Goal: Transaction & Acquisition: Book appointment/travel/reservation

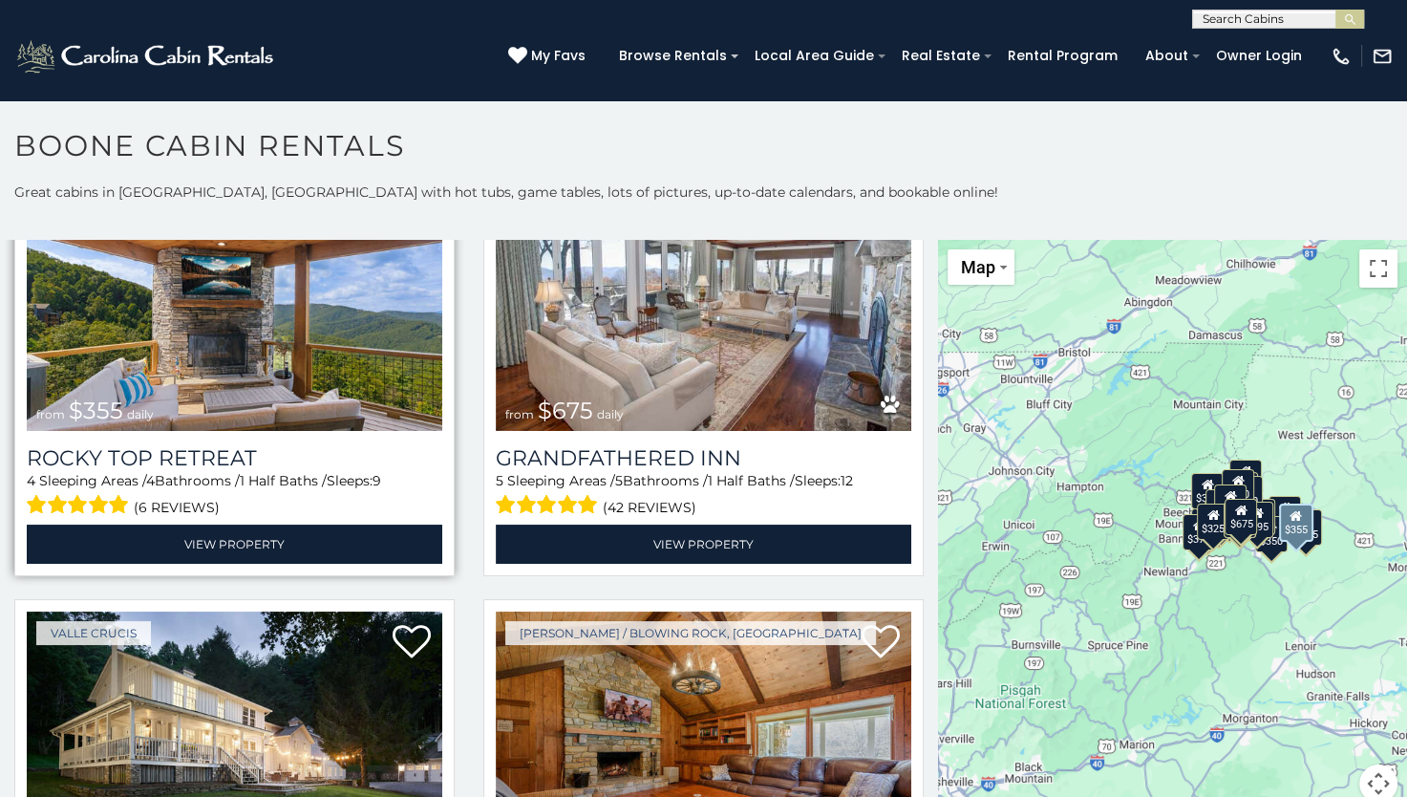
scroll to position [1147, 0]
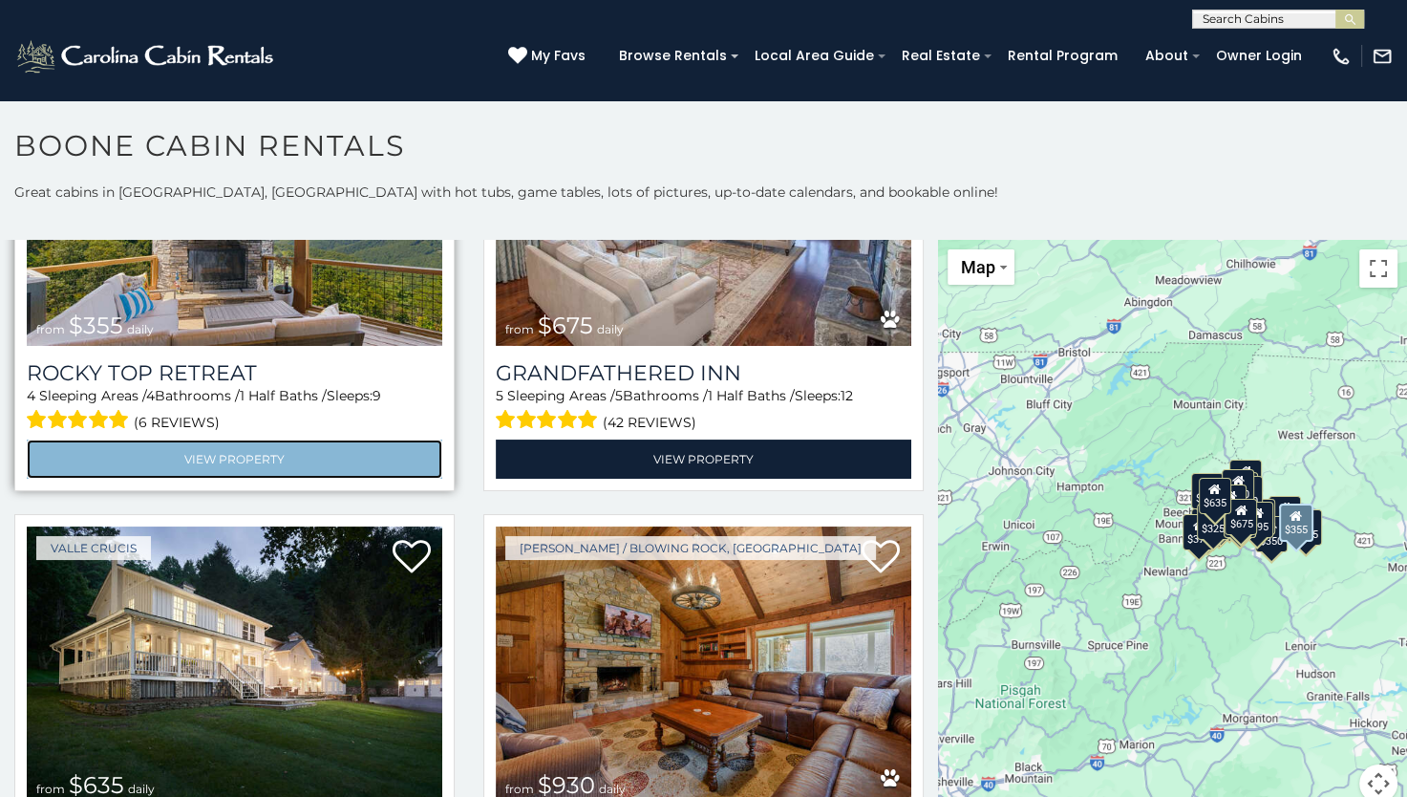
click at [229, 444] on link "View Property" at bounding box center [235, 459] width 416 height 39
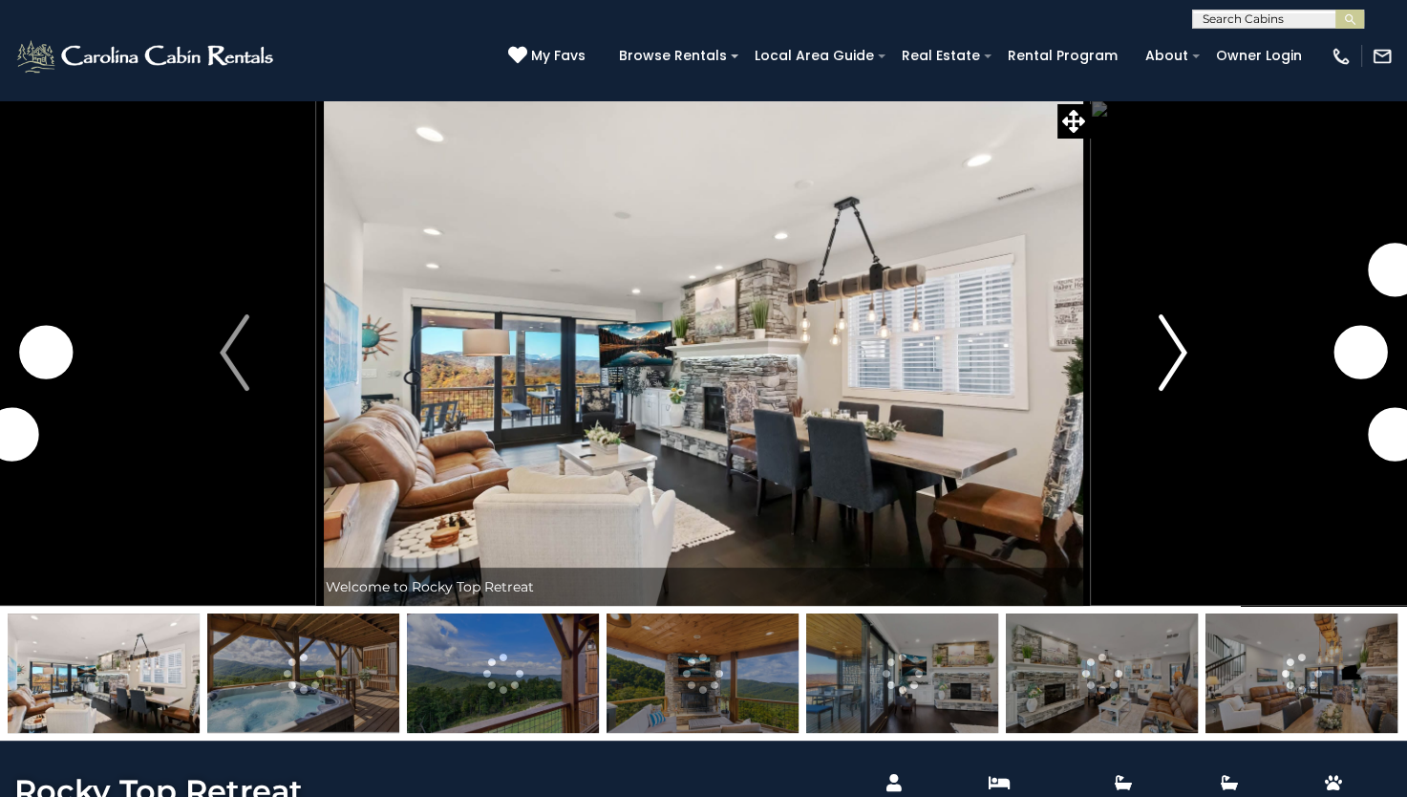
click at [1183, 356] on img "Next" at bounding box center [1172, 352] width 29 height 76
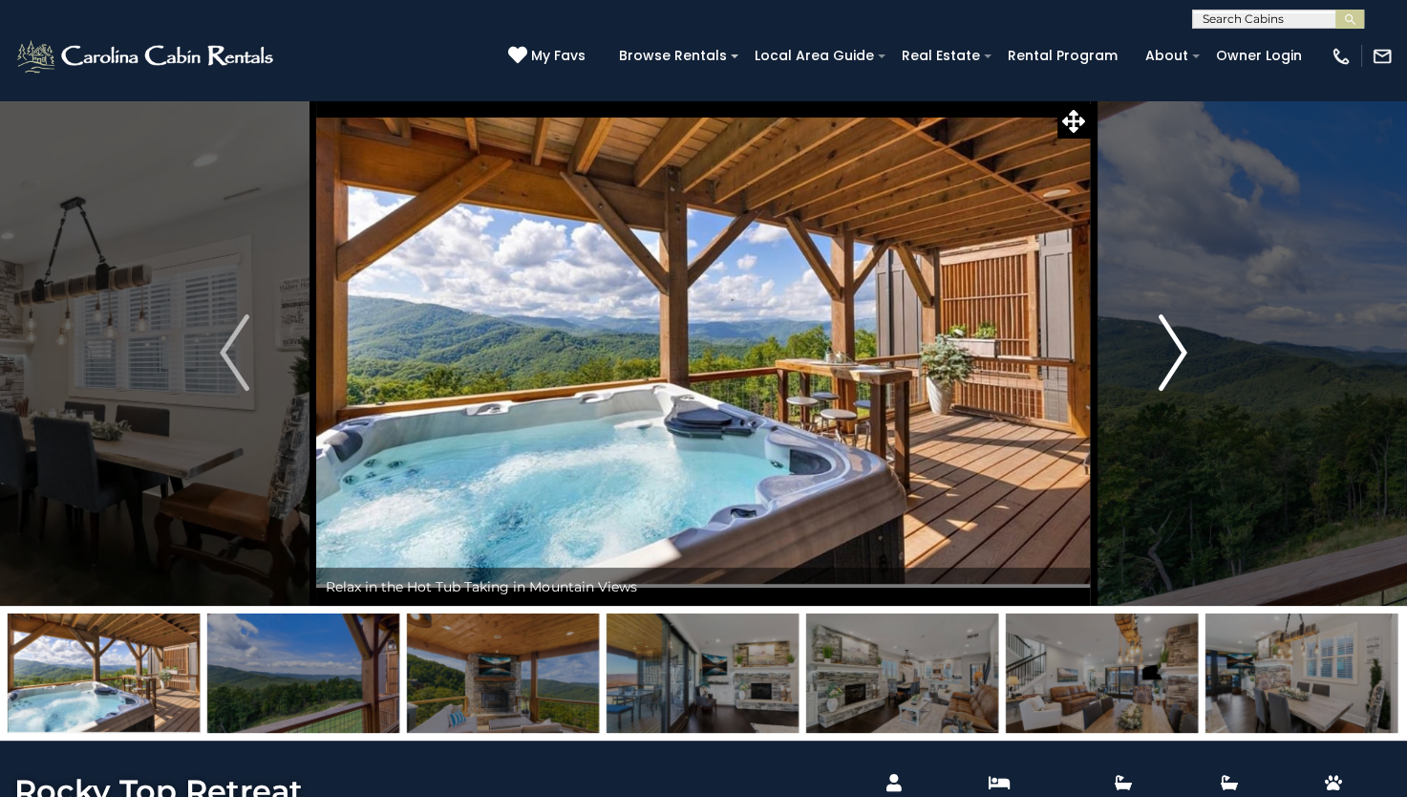
click at [1178, 355] on img "Next" at bounding box center [1172, 352] width 29 height 76
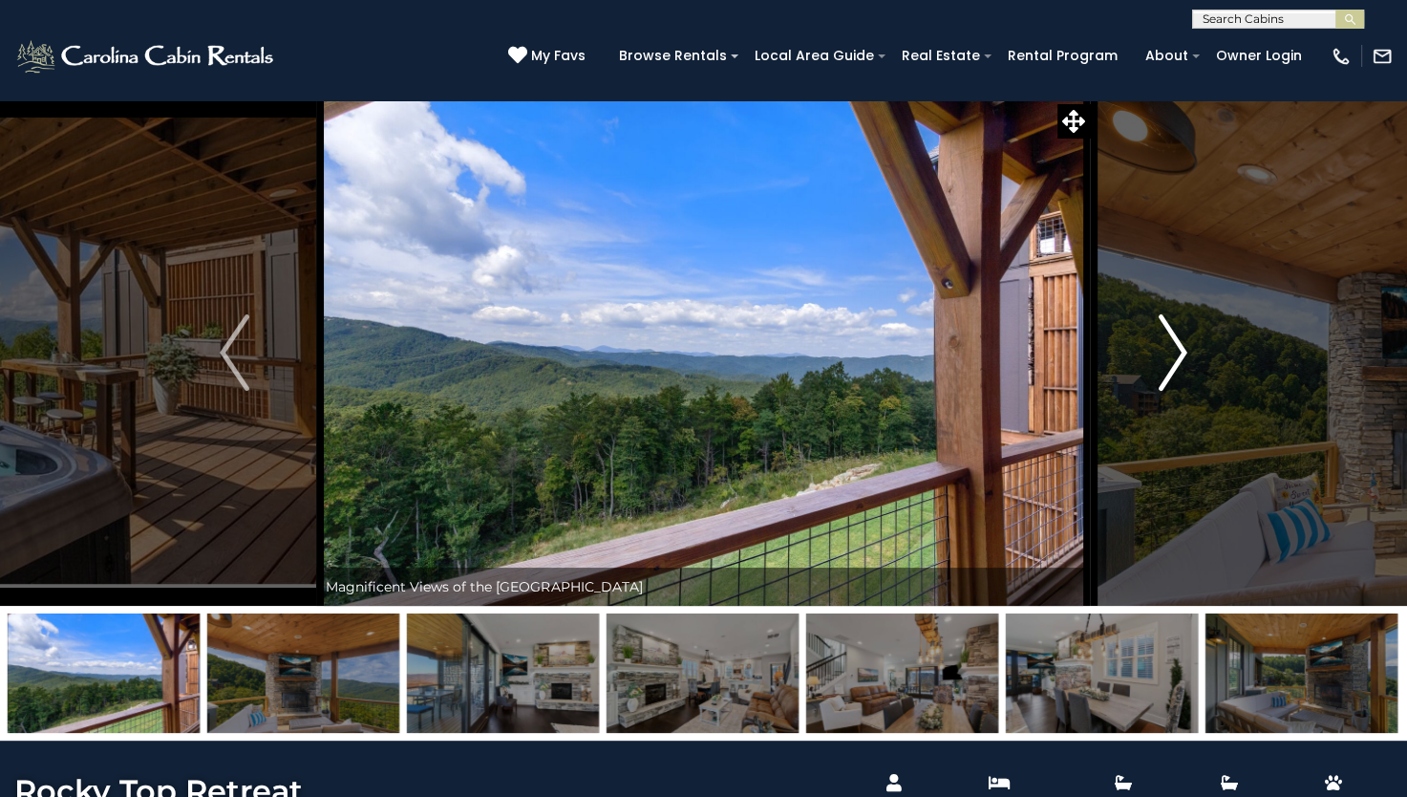
click at [1178, 355] on img "Next" at bounding box center [1172, 352] width 29 height 76
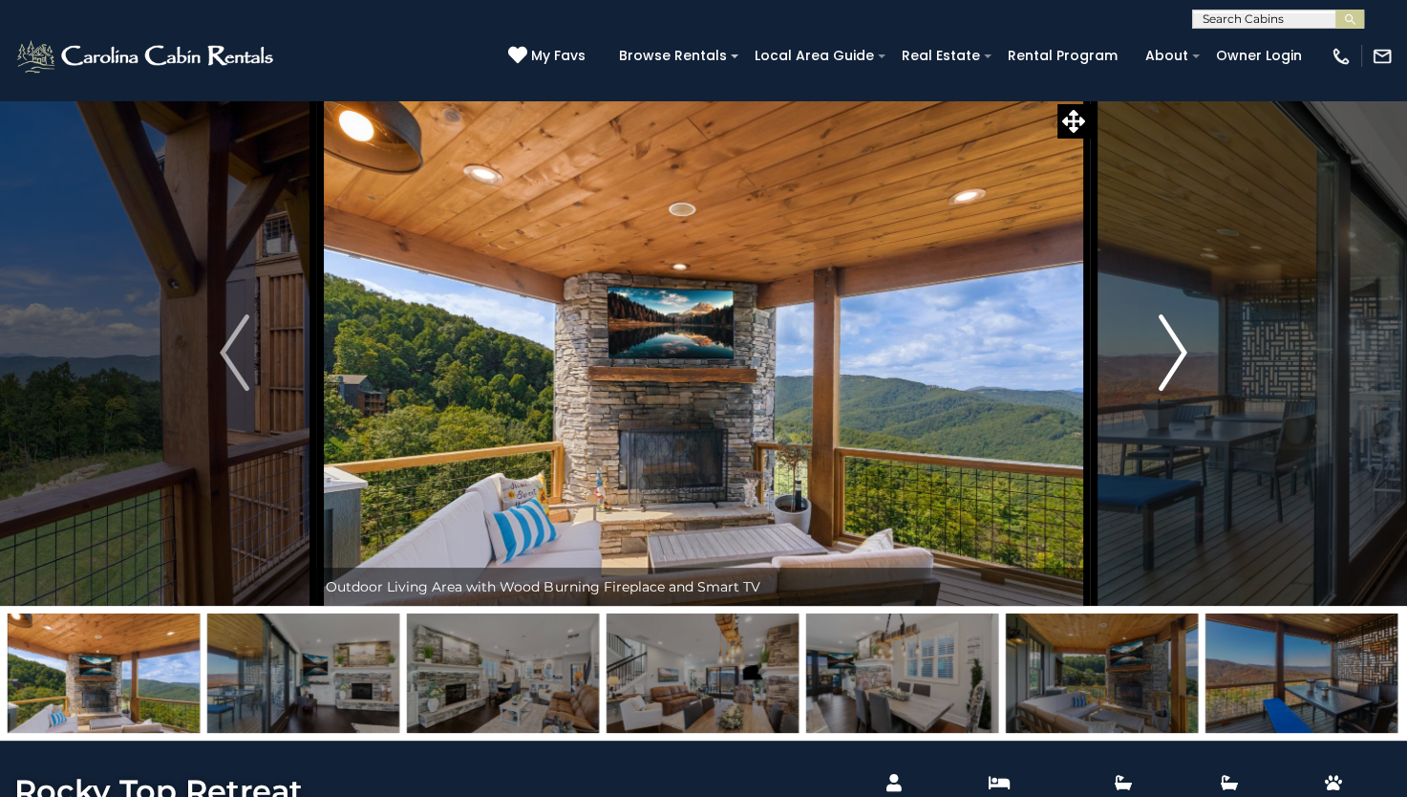
click at [1178, 355] on img "Next" at bounding box center [1172, 352] width 29 height 76
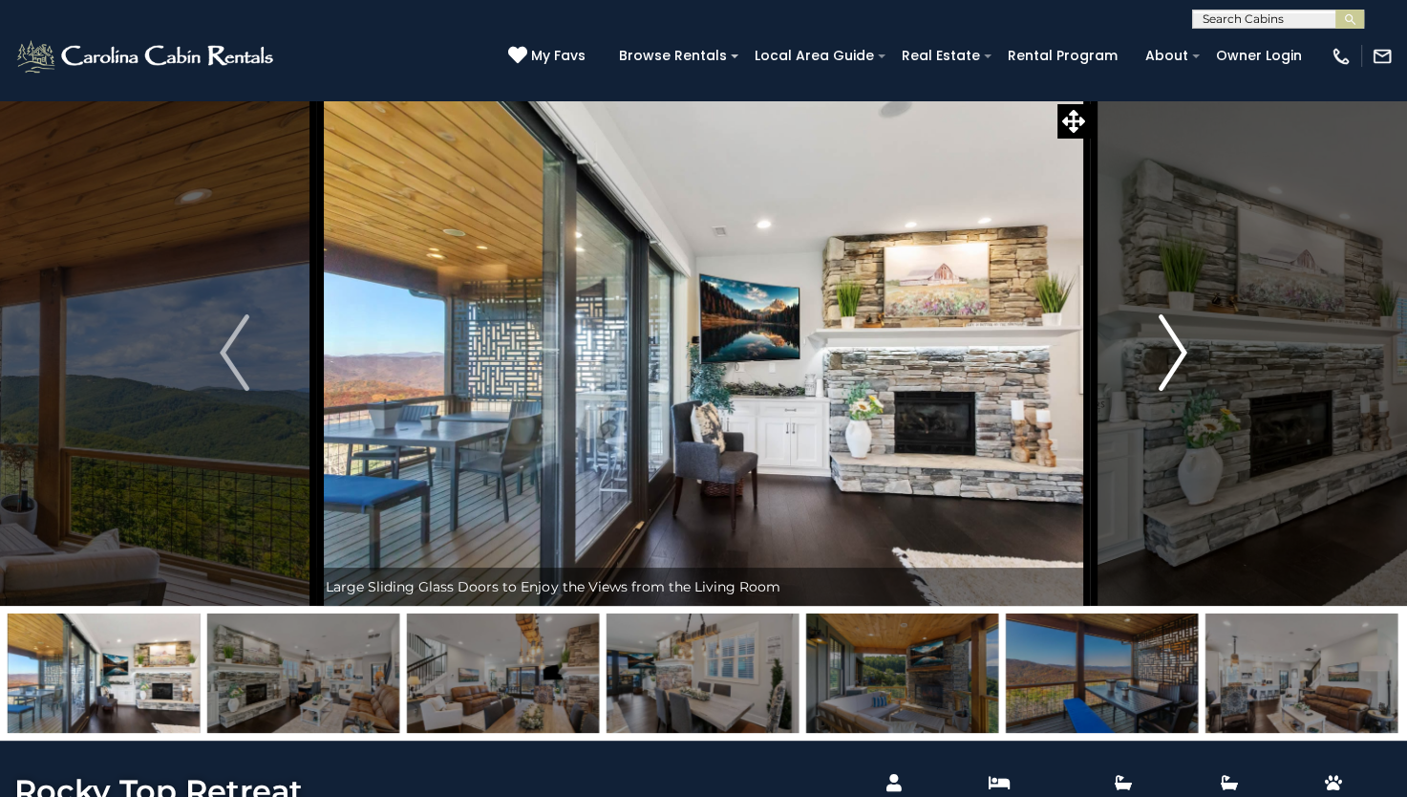
click at [1178, 355] on img "Next" at bounding box center [1172, 352] width 29 height 76
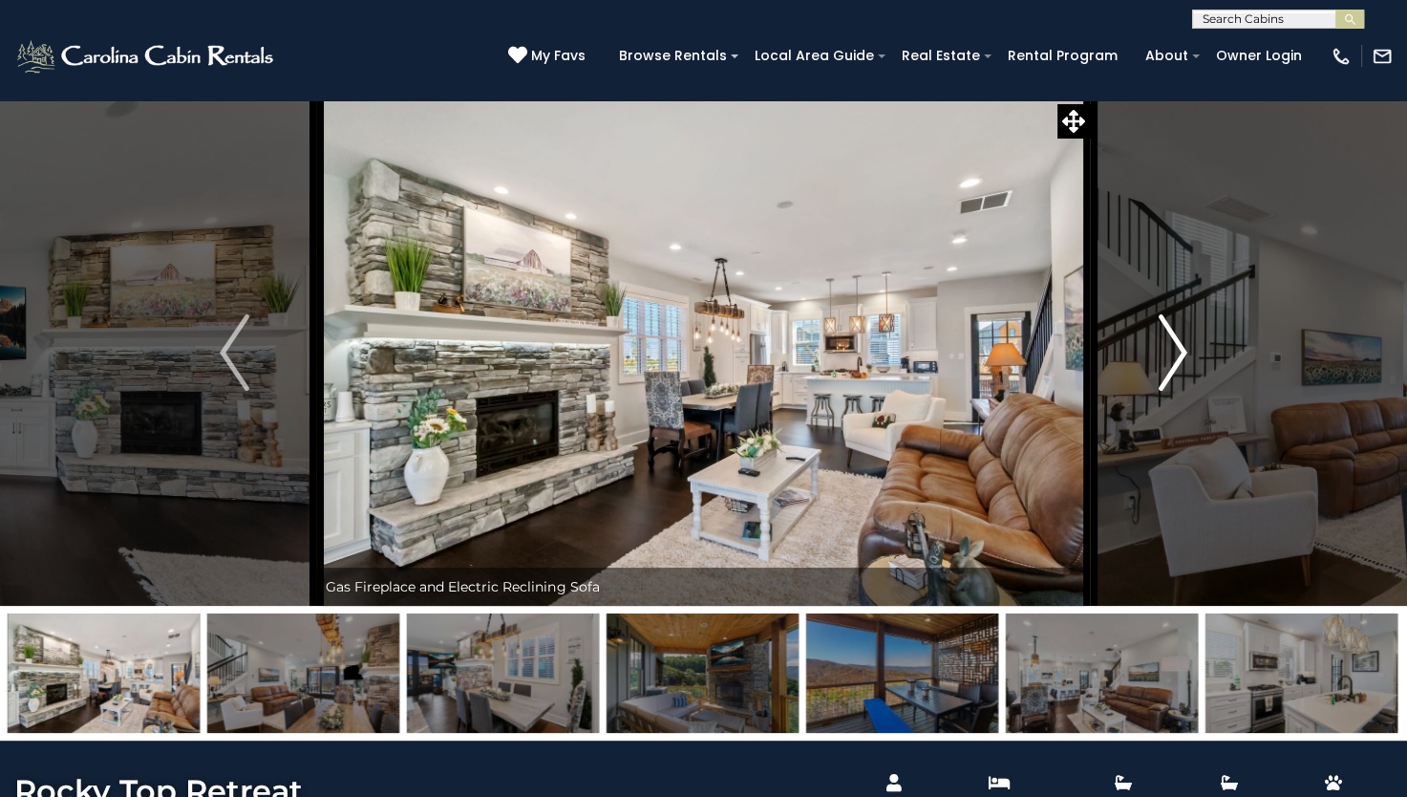
click at [1178, 355] on img "Next" at bounding box center [1172, 352] width 29 height 76
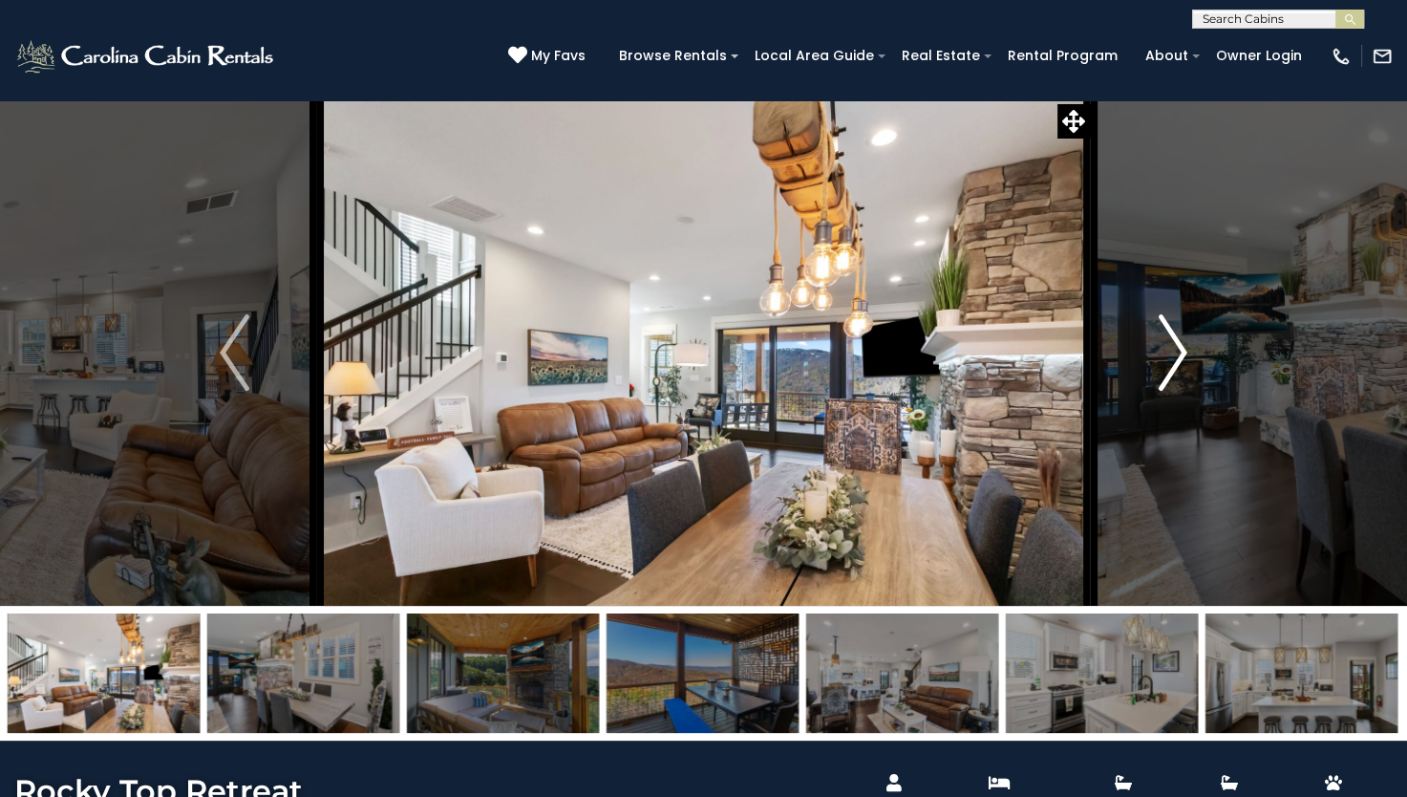
click at [1178, 355] on img "Next" at bounding box center [1172, 352] width 29 height 76
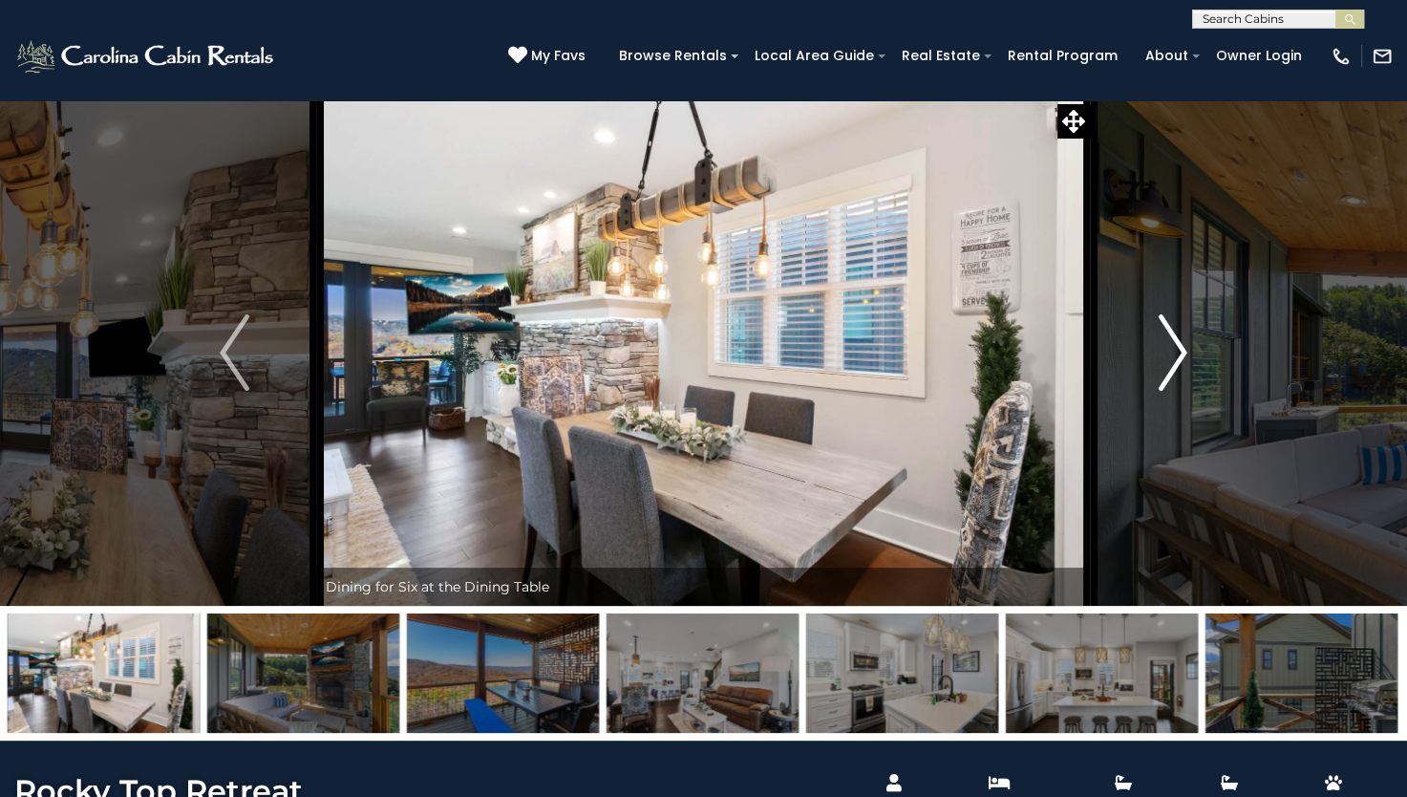
click at [1178, 355] on img "Next" at bounding box center [1172, 352] width 29 height 76
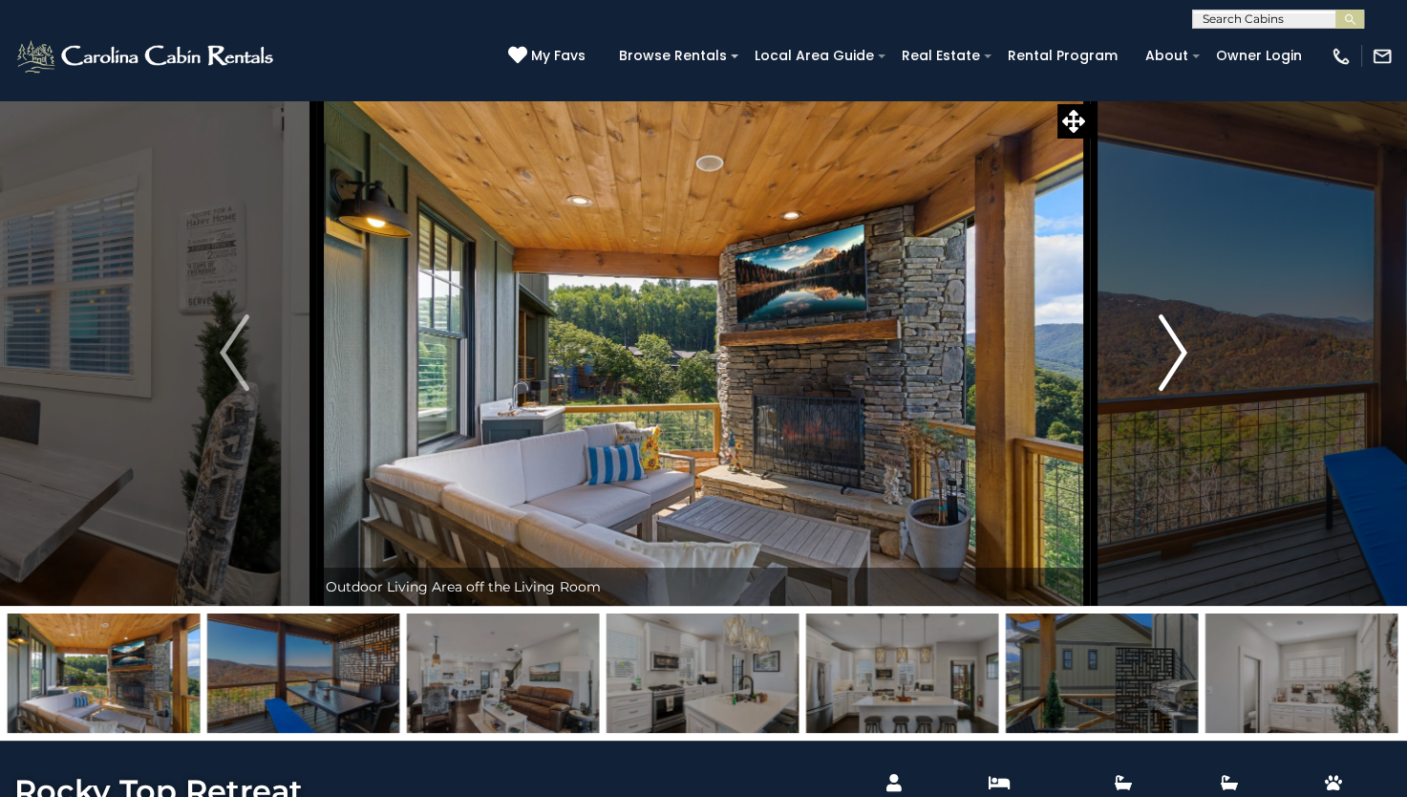
click at [1178, 355] on img "Next" at bounding box center [1172, 352] width 29 height 76
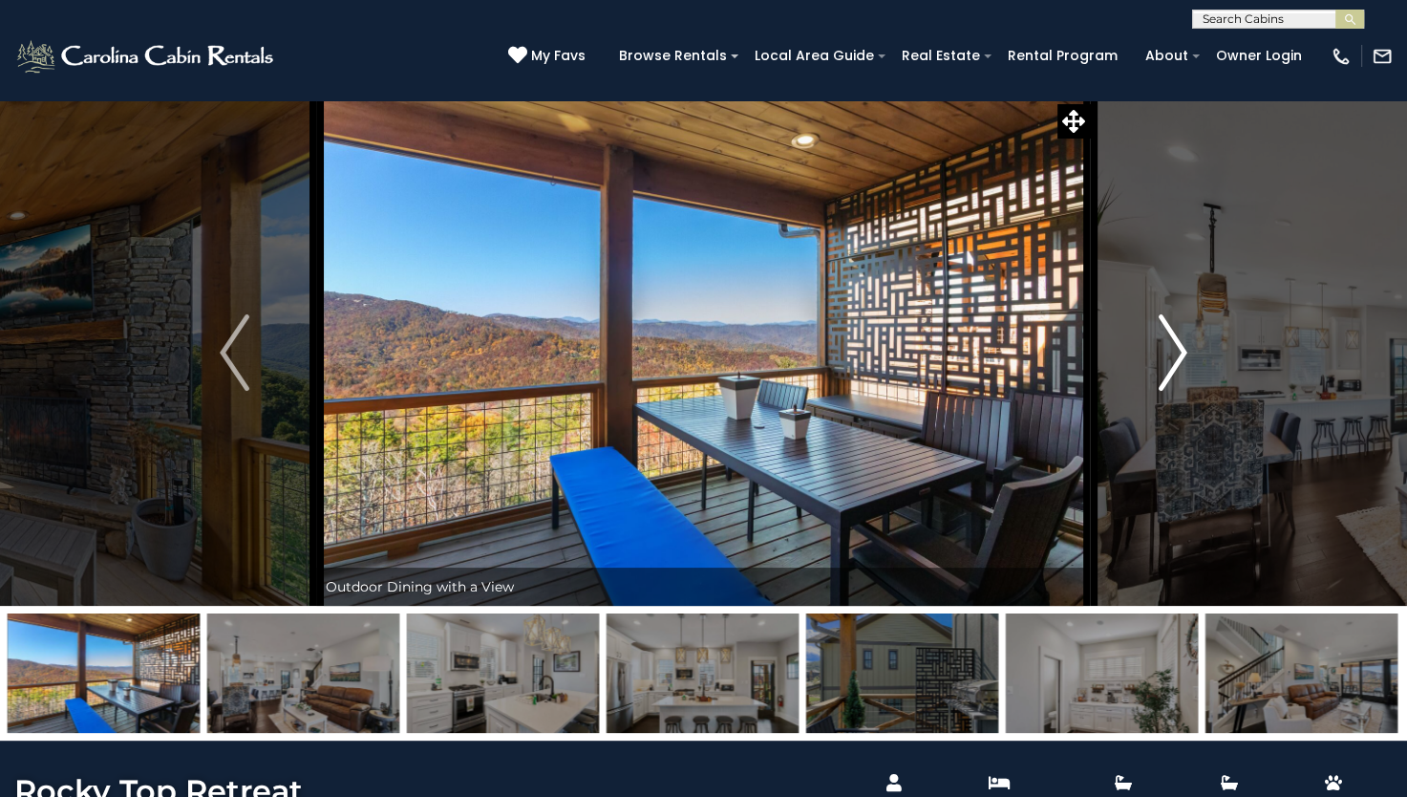
click at [1178, 355] on img "Next" at bounding box center [1172, 352] width 29 height 76
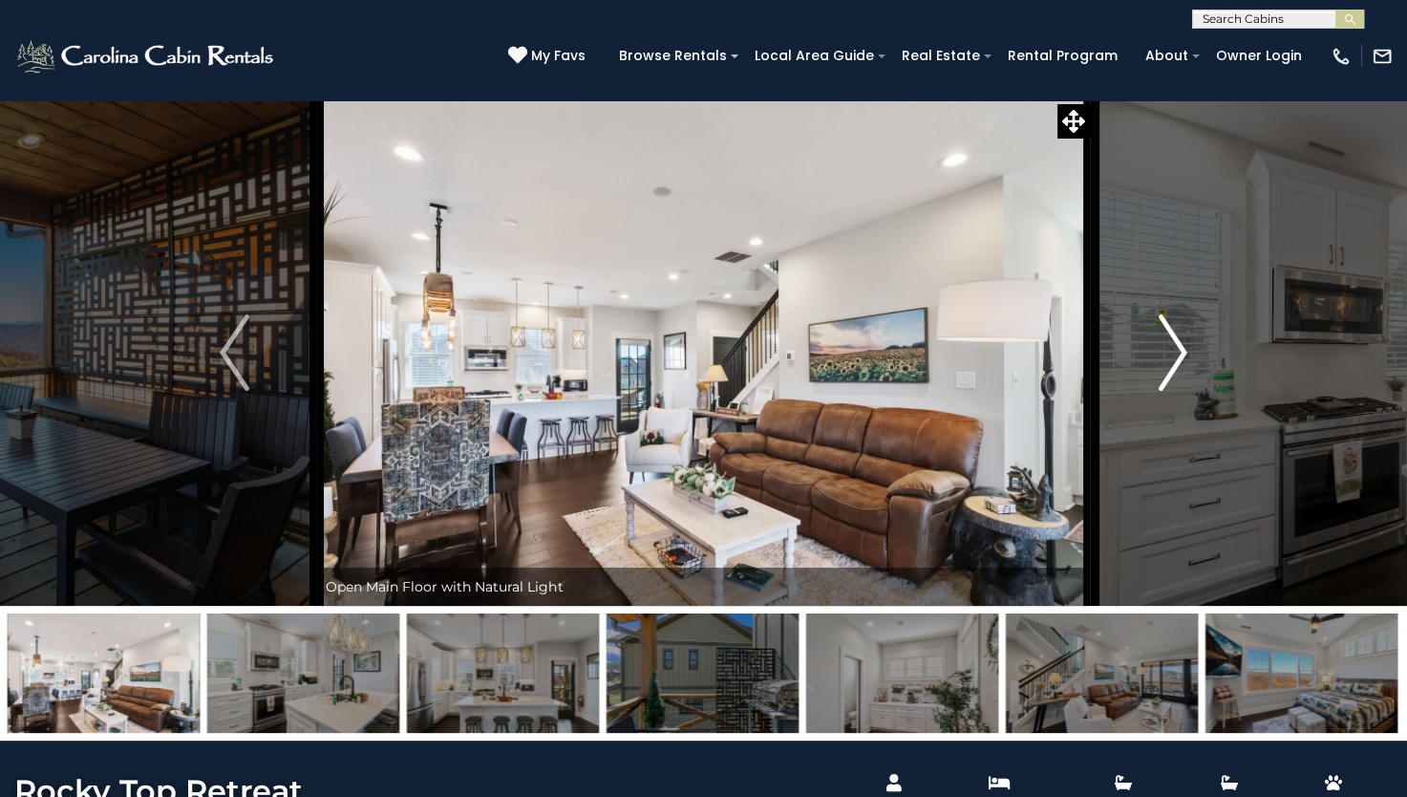
click at [1178, 355] on img "Next" at bounding box center [1172, 352] width 29 height 76
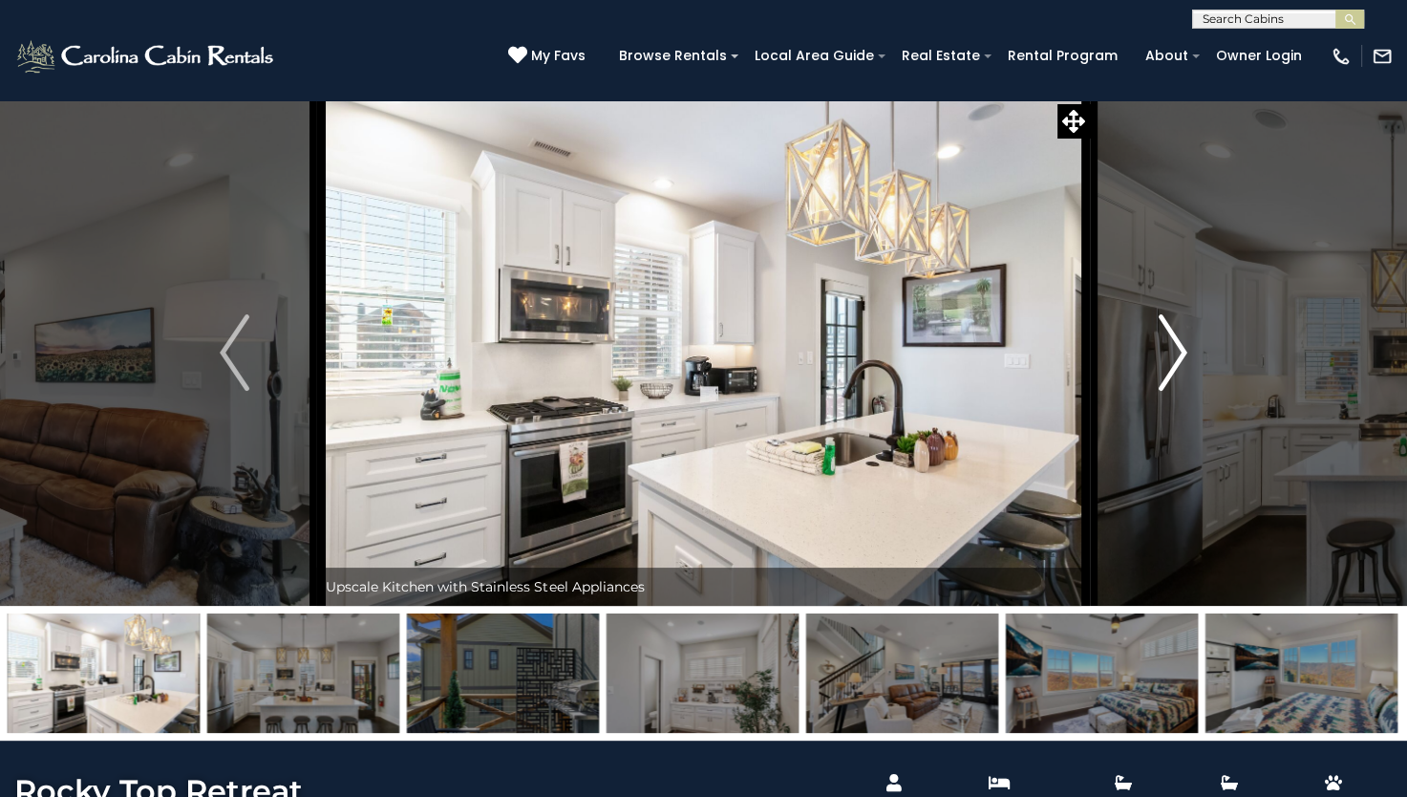
click at [1178, 355] on img "Next" at bounding box center [1172, 352] width 29 height 76
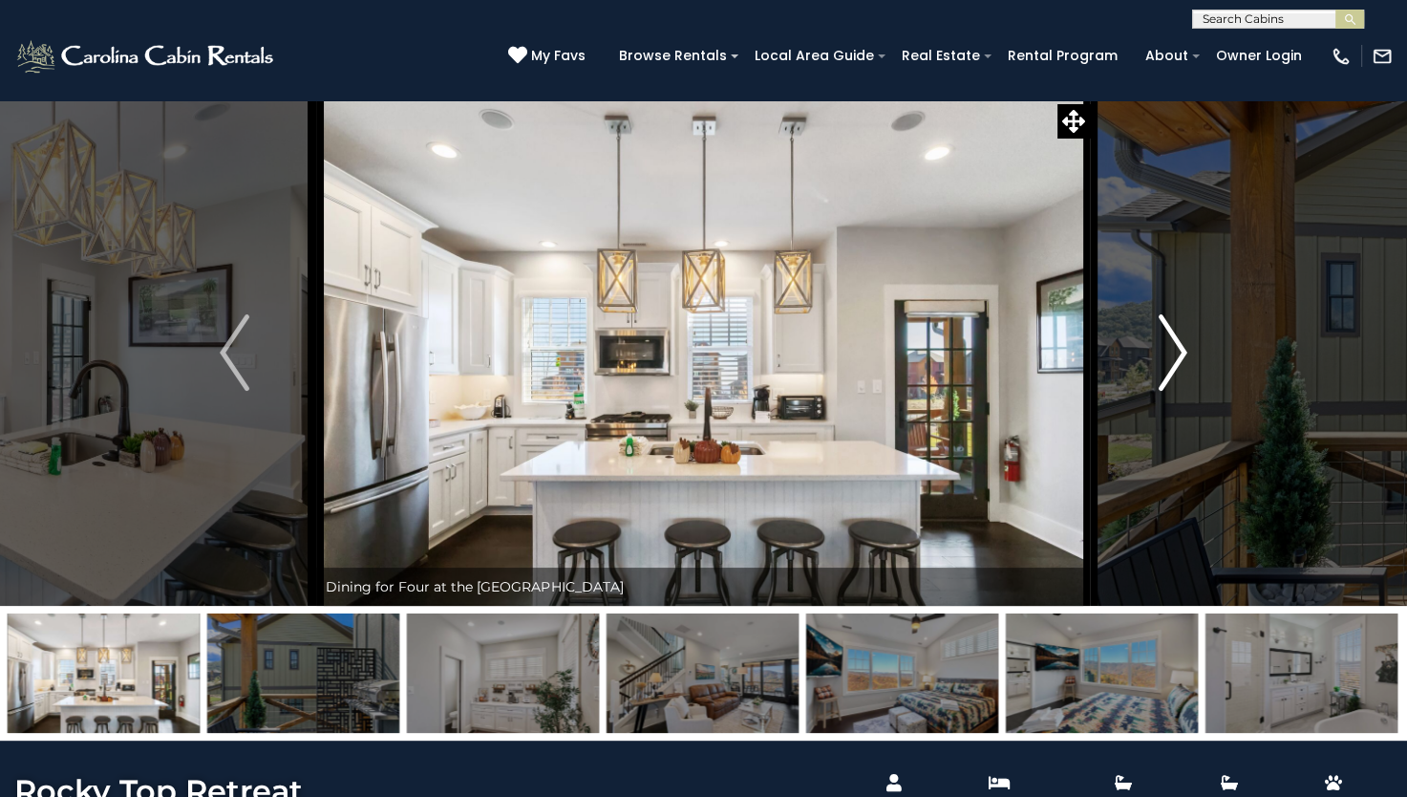
click at [1178, 355] on img "Next" at bounding box center [1172, 352] width 29 height 76
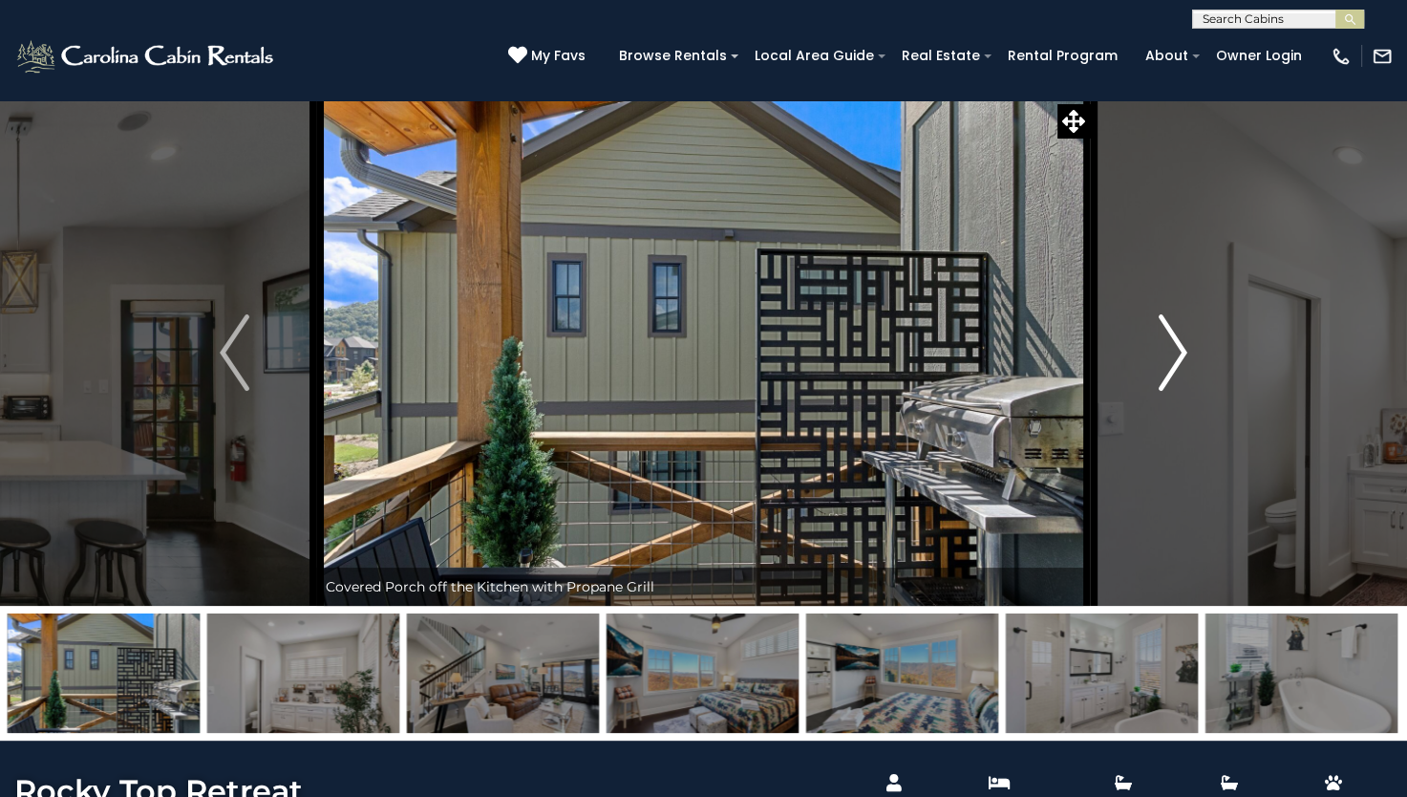
click at [1178, 355] on img "Next" at bounding box center [1172, 352] width 29 height 76
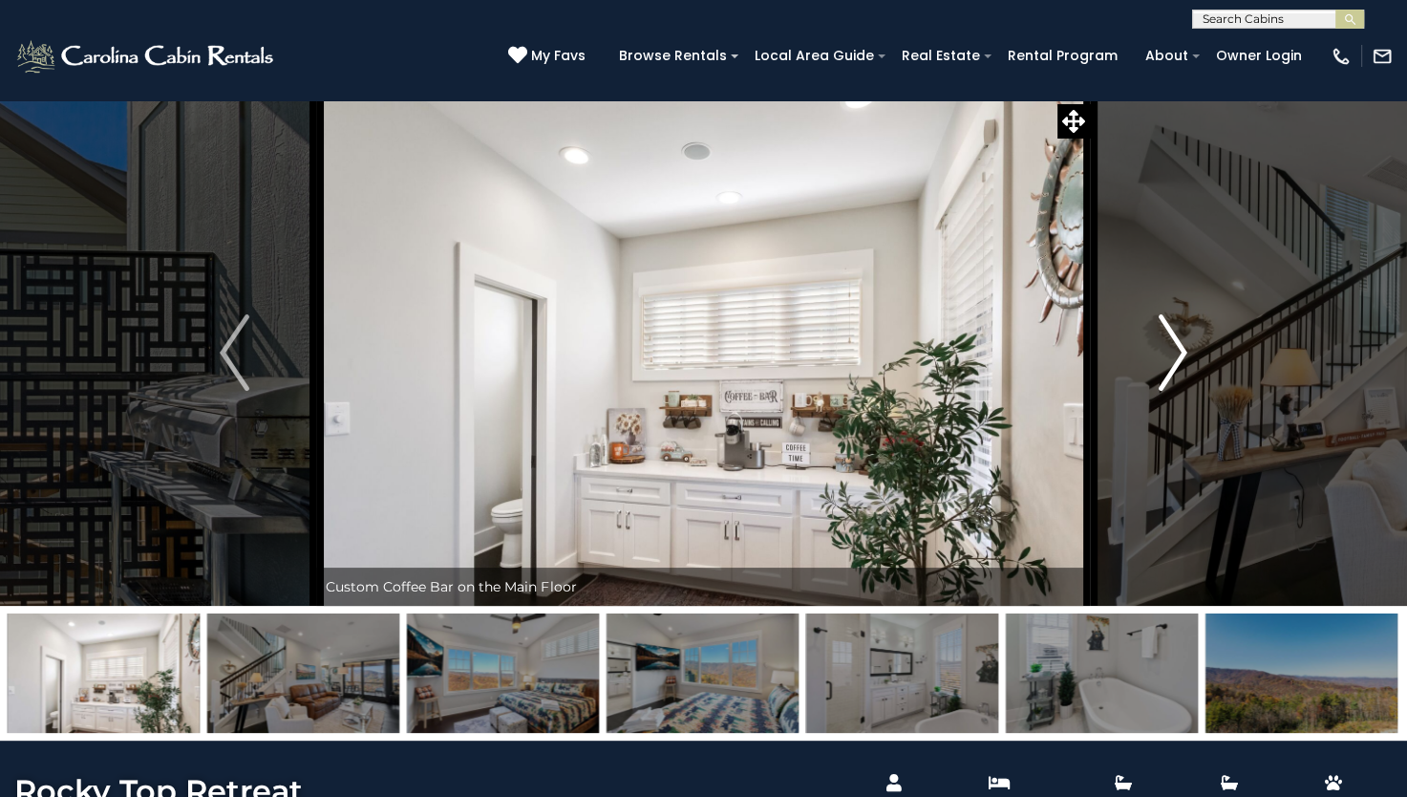
click at [1178, 355] on img "Next" at bounding box center [1172, 352] width 29 height 76
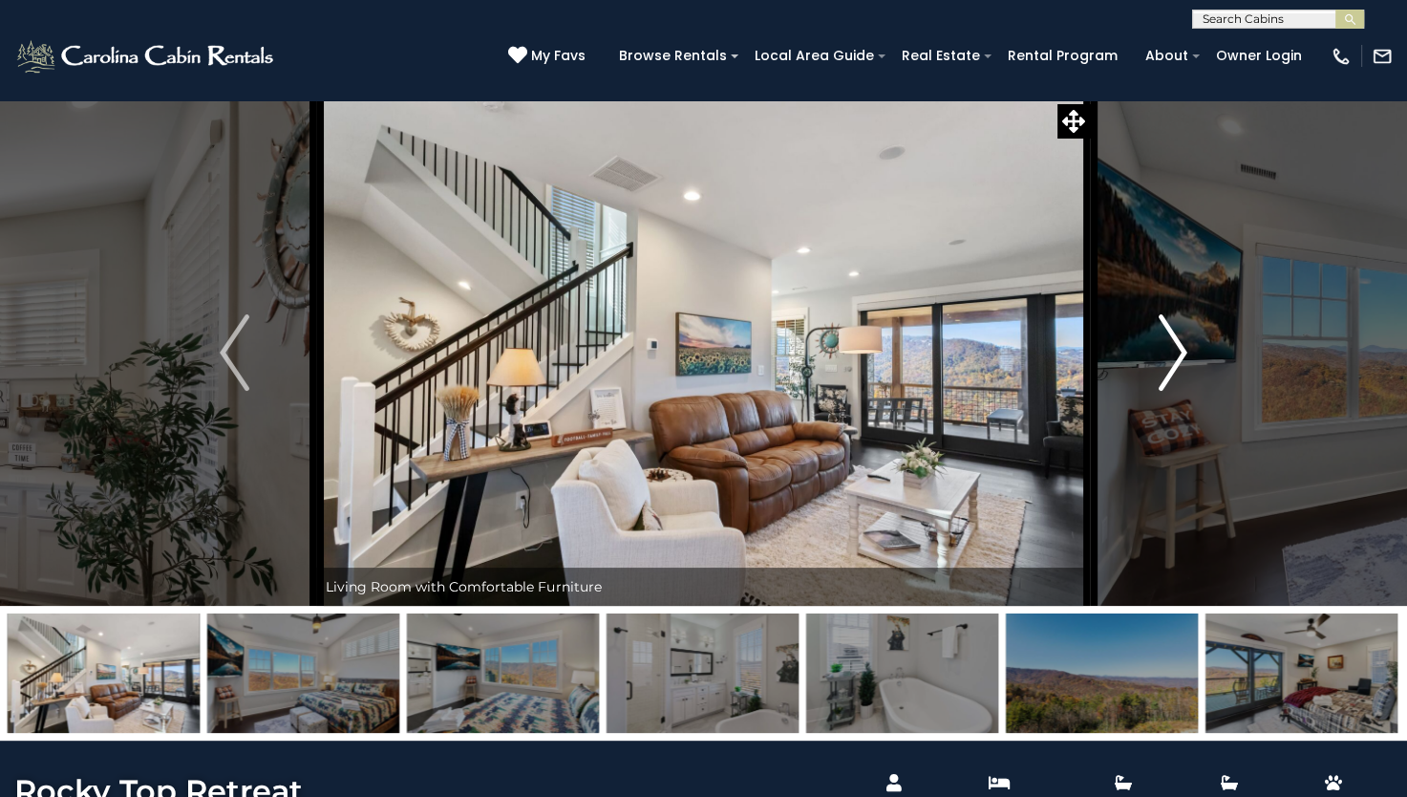
click at [1178, 355] on img "Next" at bounding box center [1172, 352] width 29 height 76
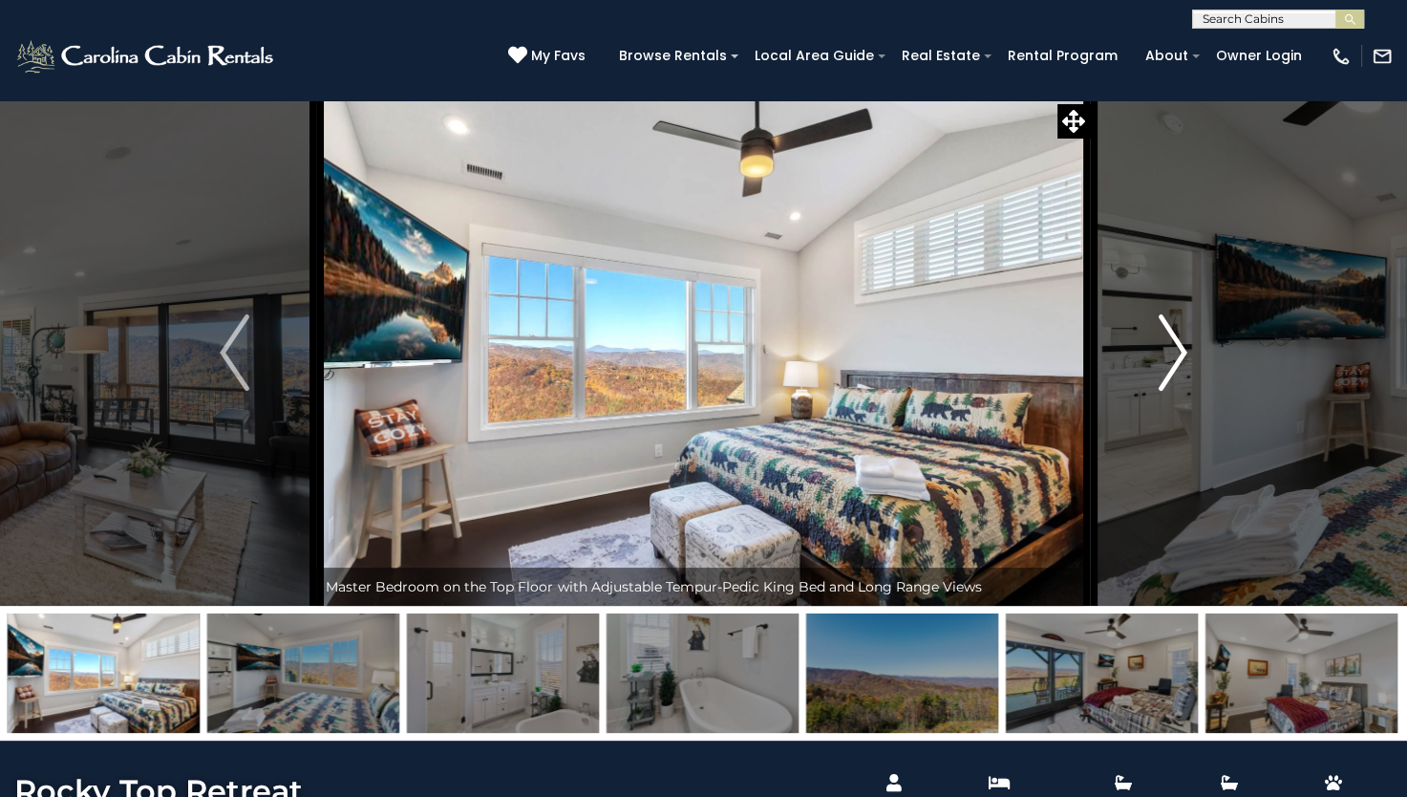
click at [1178, 355] on img "Next" at bounding box center [1172, 352] width 29 height 76
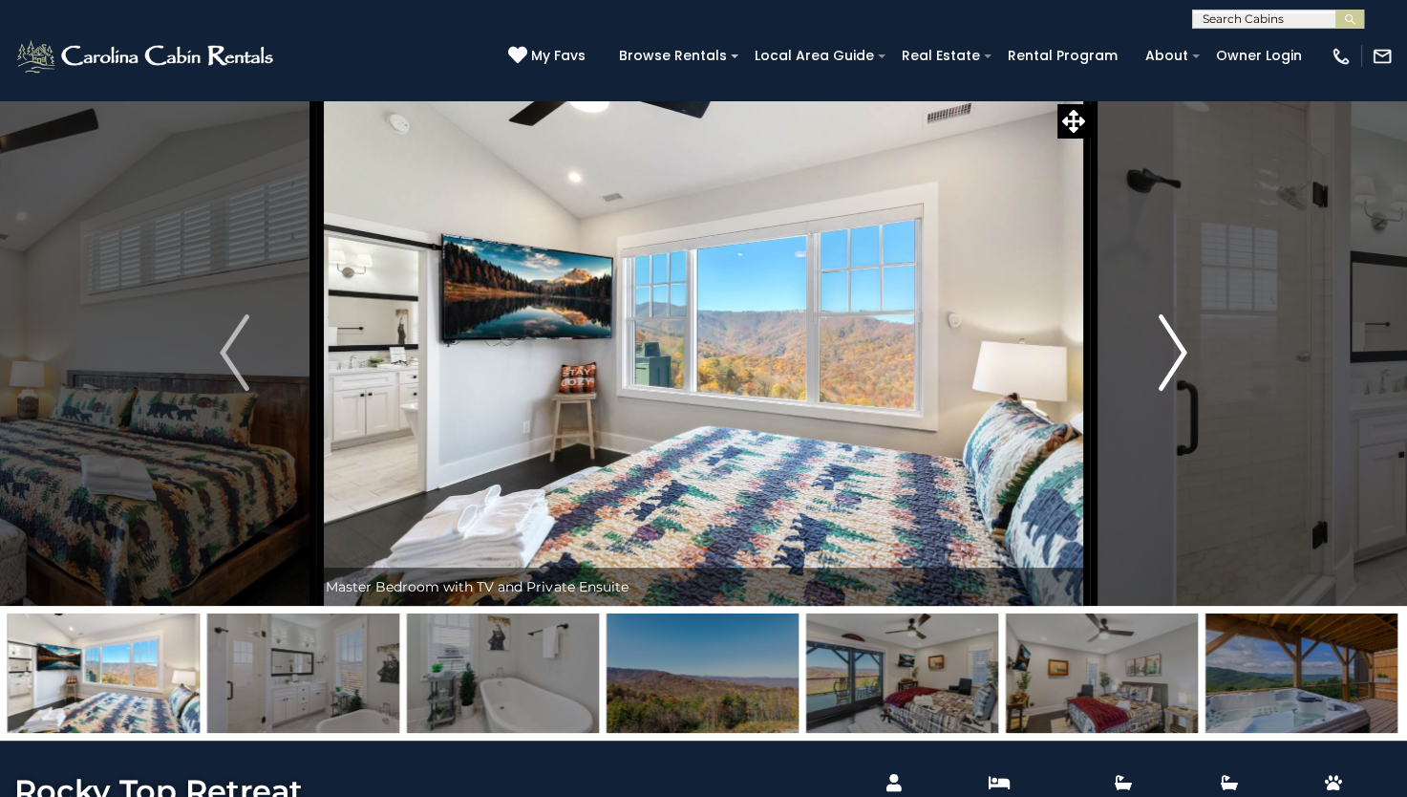
click at [1178, 355] on img "Next" at bounding box center [1172, 352] width 29 height 76
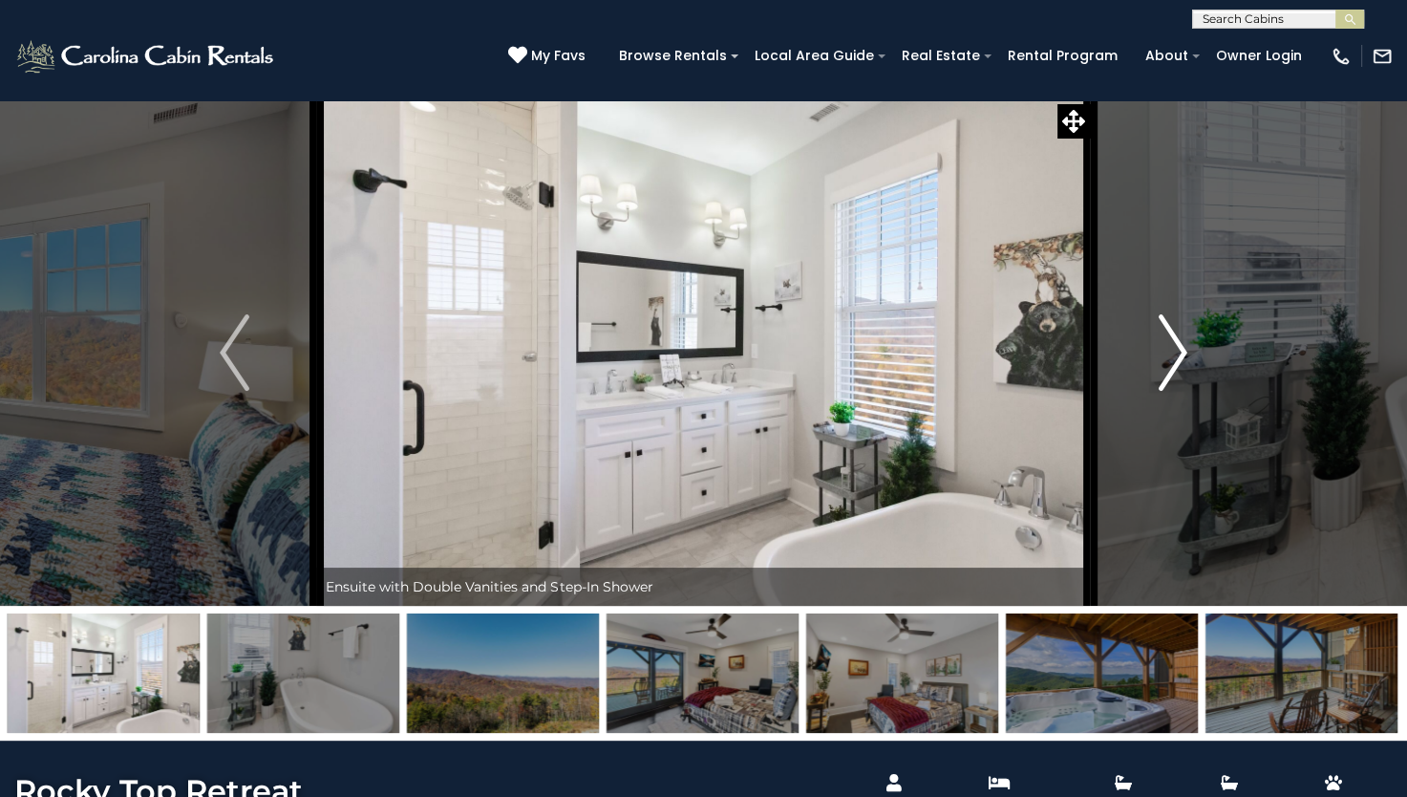
click at [1178, 355] on img "Next" at bounding box center [1172, 352] width 29 height 76
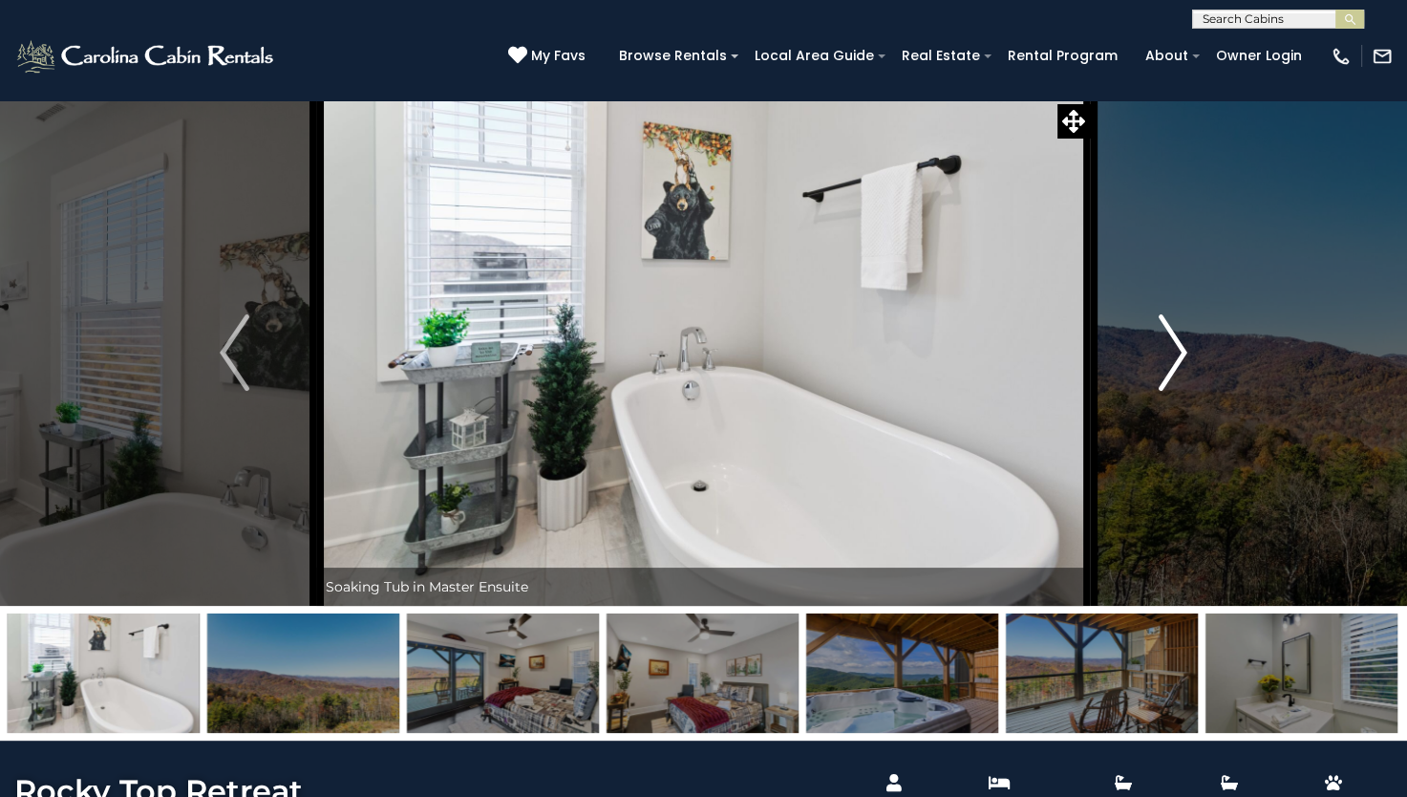
click at [1178, 355] on img "Next" at bounding box center [1172, 352] width 29 height 76
